Goal: Transaction & Acquisition: Subscribe to service/newsletter

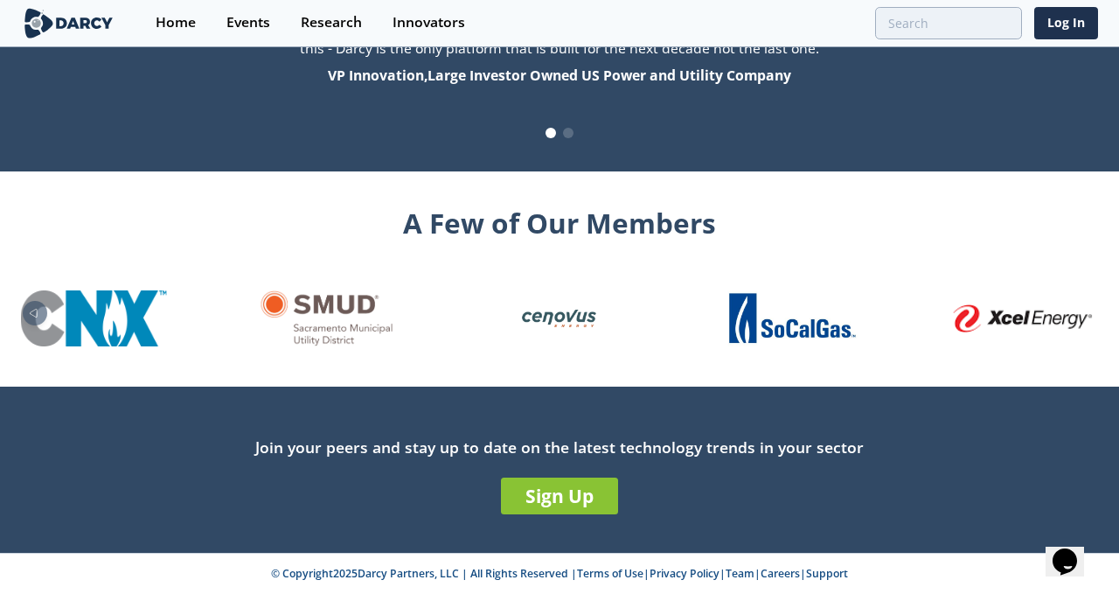
scroll to position [1914, 0]
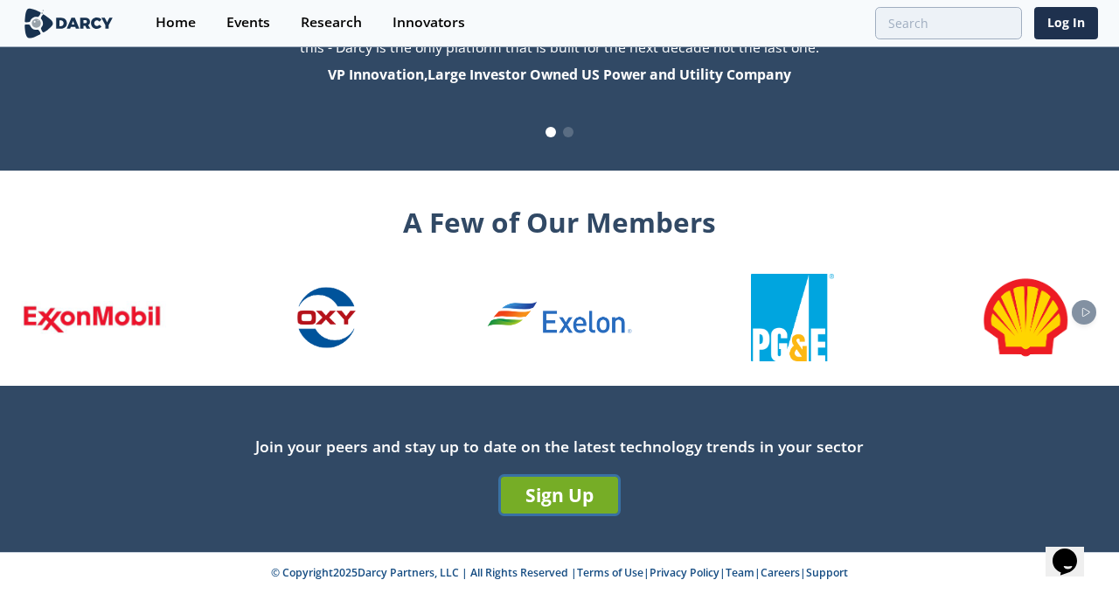
click at [554, 499] on link "Sign Up" at bounding box center [559, 495] width 117 height 37
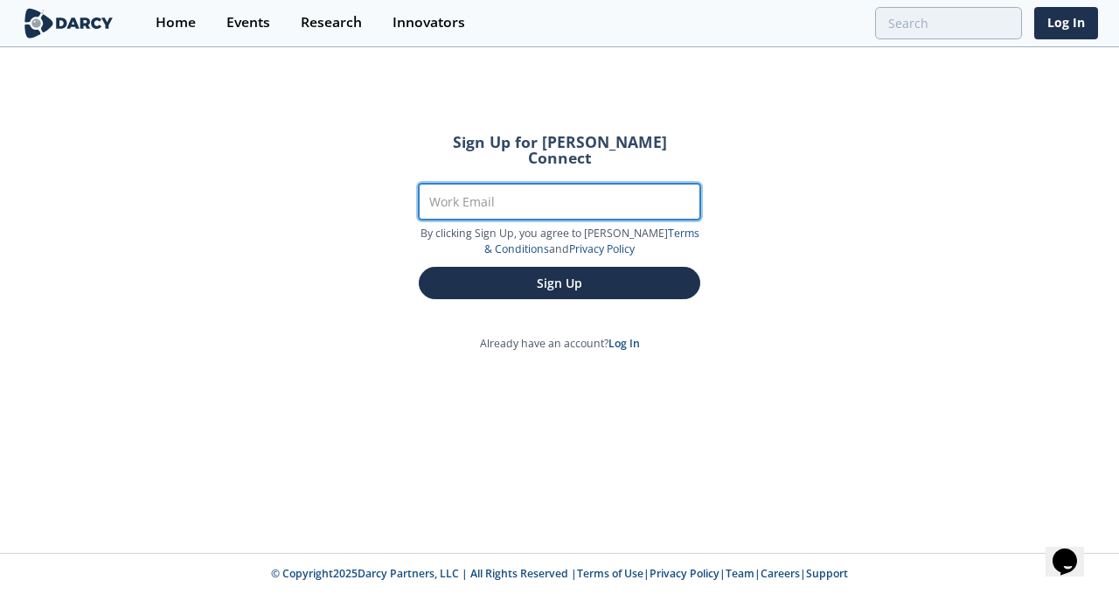
click at [483, 186] on input "Work Email" at bounding box center [560, 202] width 282 height 36
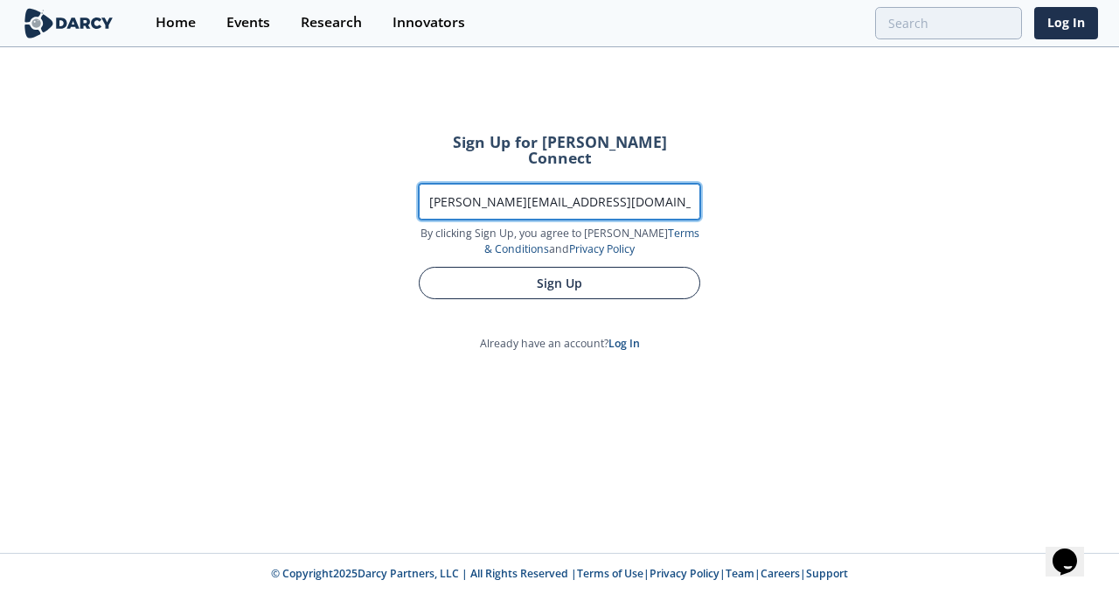
type input "[PERSON_NAME][EMAIL_ADDRESS][DOMAIN_NAME]"
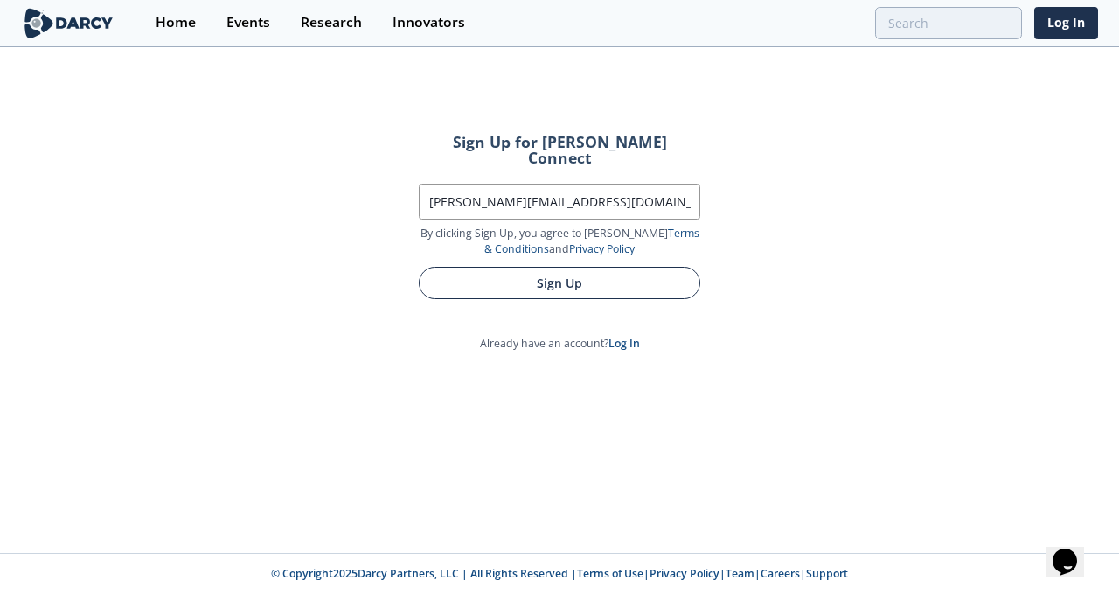
click at [548, 270] on button "Sign Up" at bounding box center [560, 283] width 282 height 32
click at [548, 273] on button "Sign Up" at bounding box center [560, 283] width 282 height 32
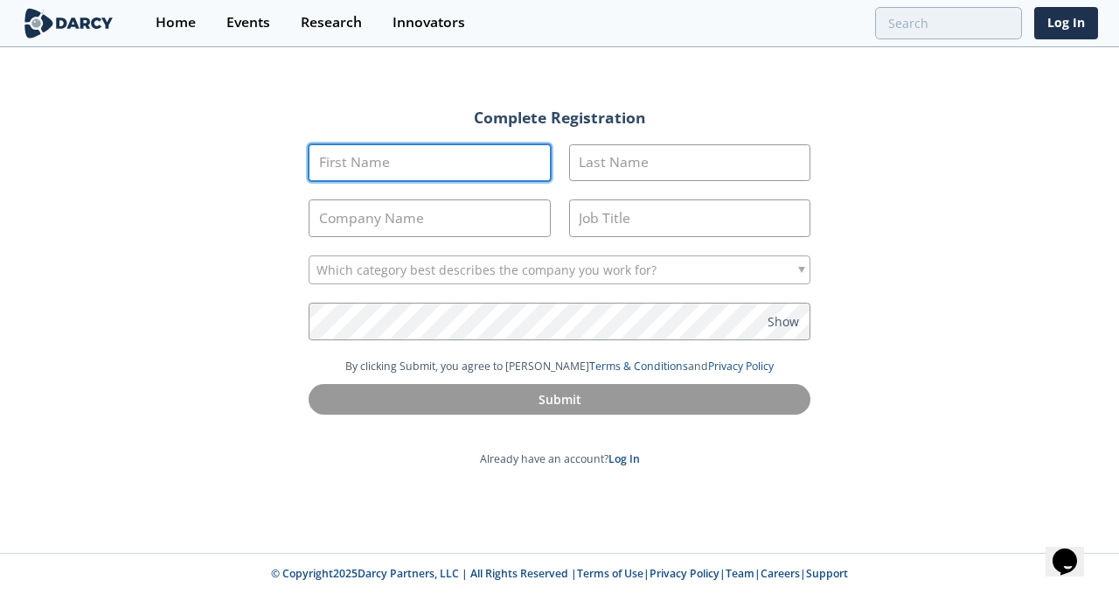
click at [391, 167] on input "First Name" at bounding box center [430, 163] width 242 height 38
type input "[PERSON_NAME]"
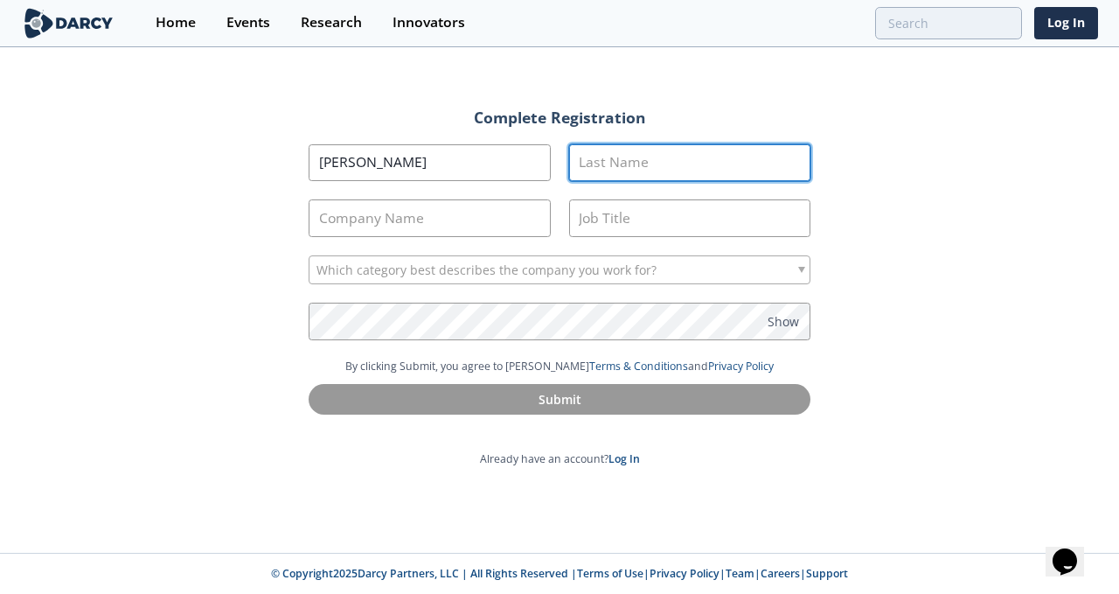
type input "Inbar"
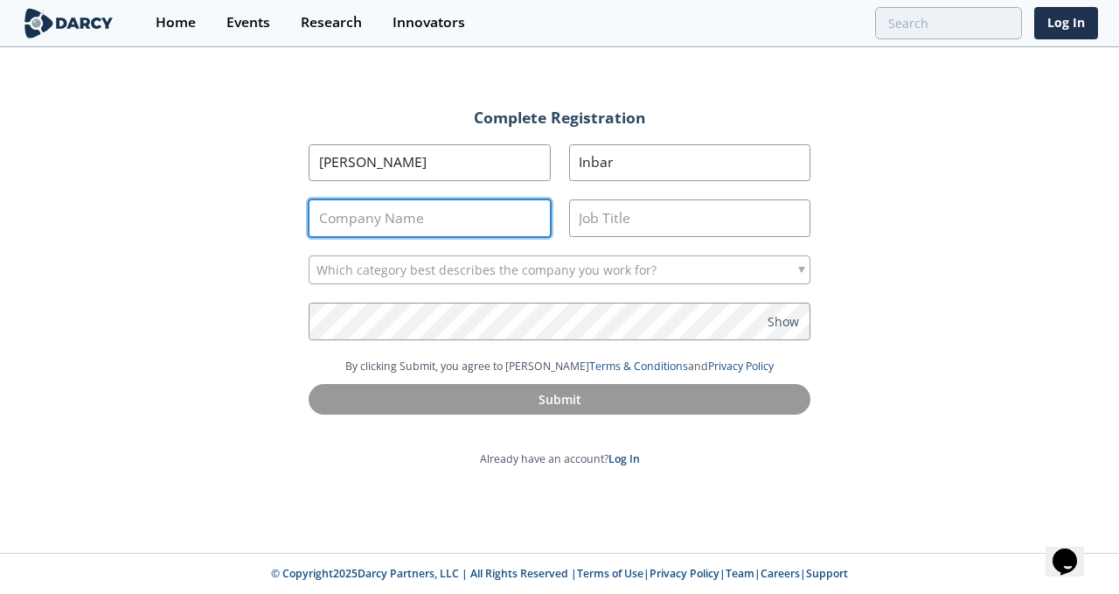
type input "Dejalytics, Inc."
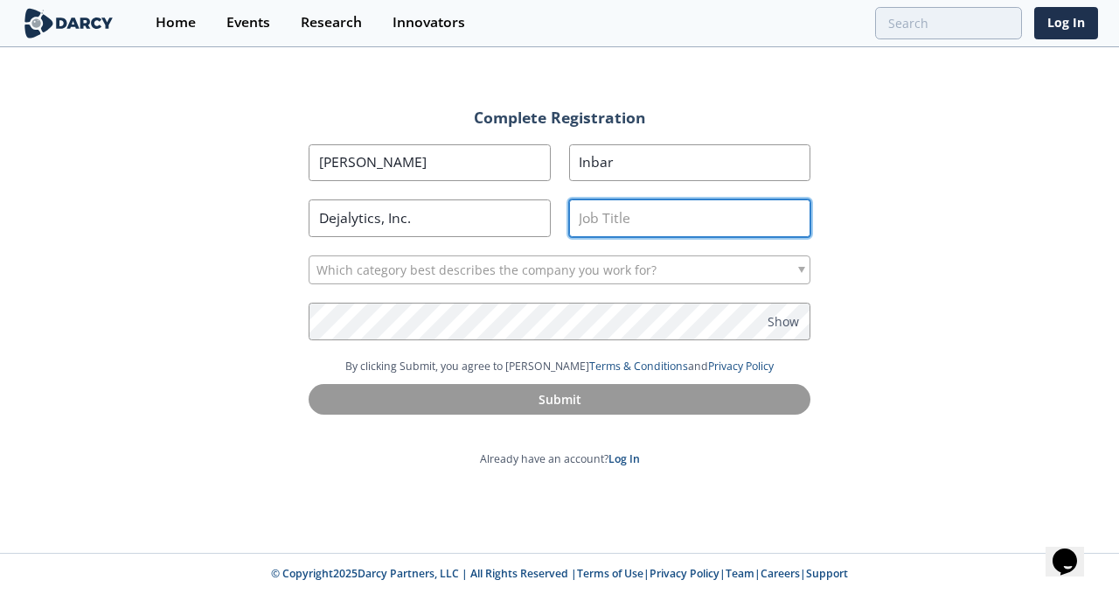
click at [584, 220] on input "Job Title" at bounding box center [690, 218] width 242 height 38
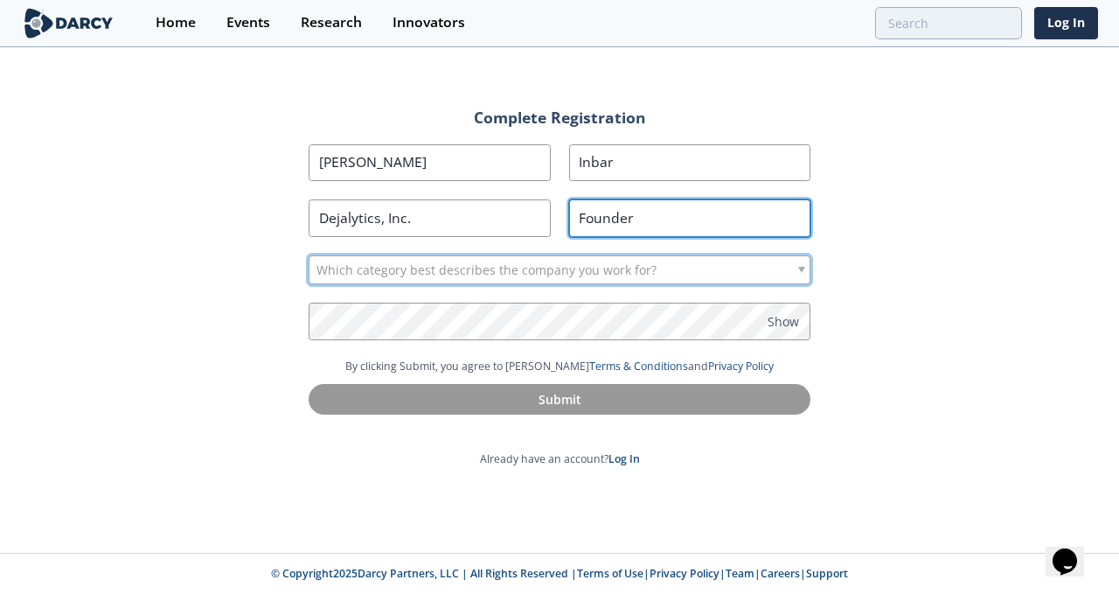
type input "Founder"
click at [659, 276] on div "Which category best describes the company you work for?" at bounding box center [560, 270] width 502 height 30
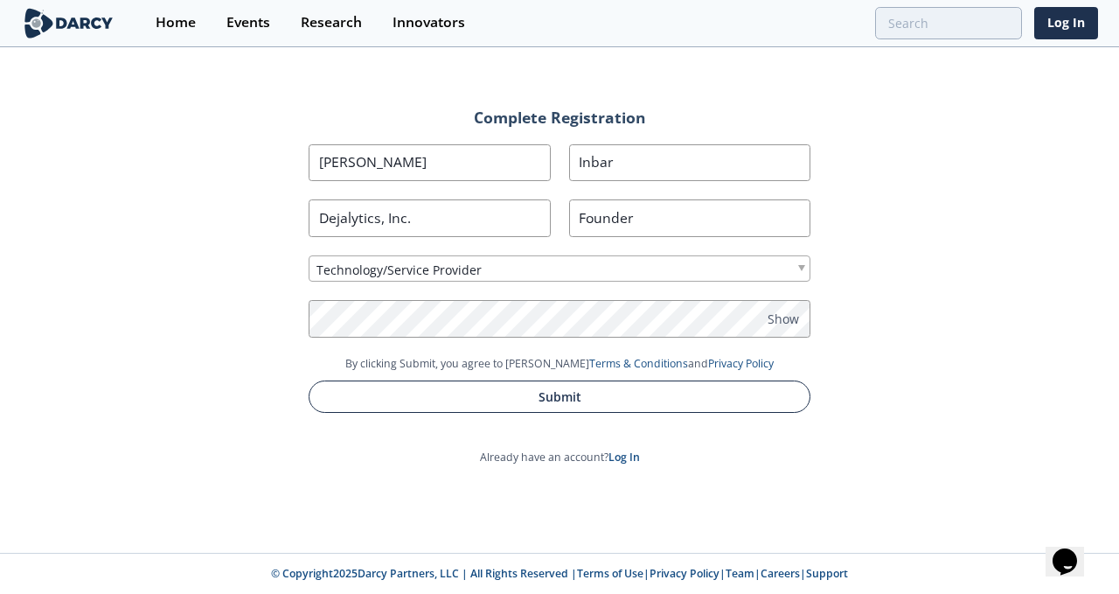
click at [542, 389] on button "Submit" at bounding box center [560, 396] width 502 height 32
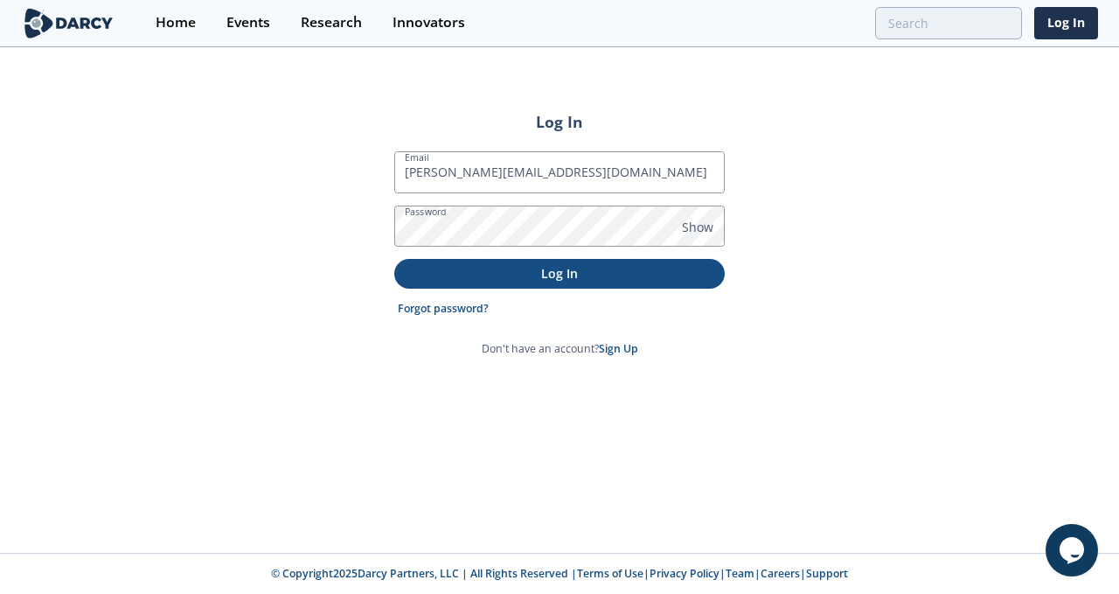
click at [555, 271] on p "Log In" at bounding box center [560, 273] width 306 height 18
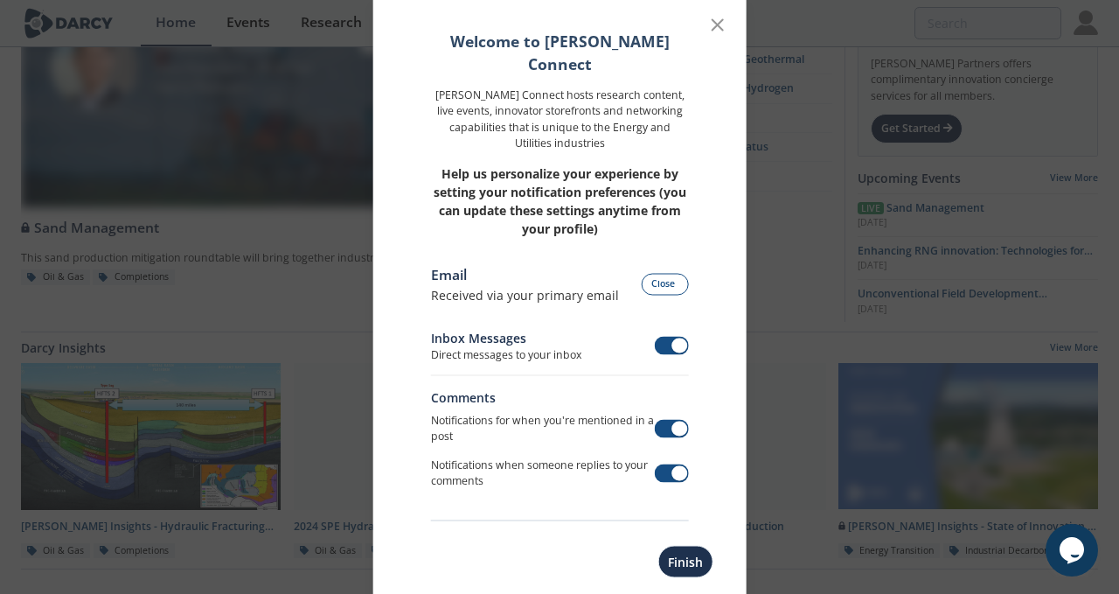
scroll to position [91, 0]
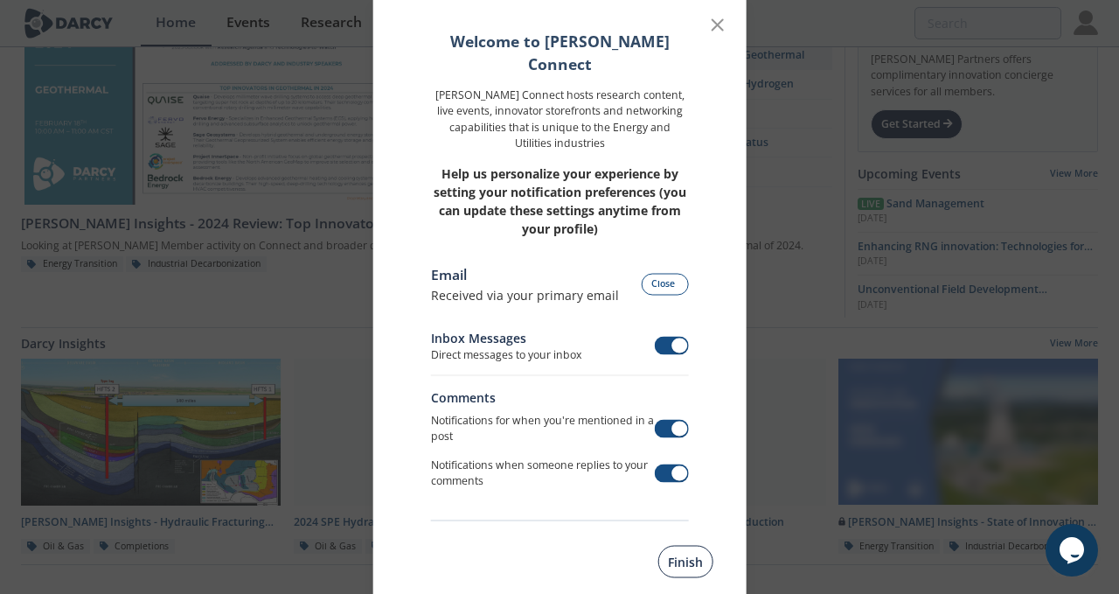
click at [680, 545] on button "Finish" at bounding box center [685, 561] width 55 height 32
